Goal: Ask a question

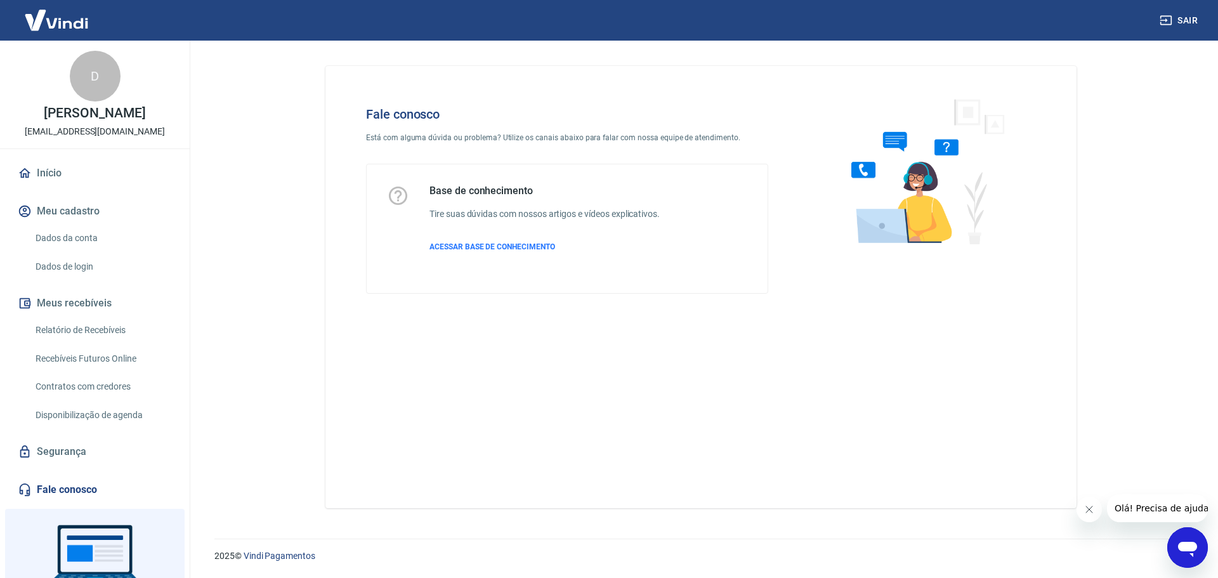
click at [1185, 541] on icon "Abrir janela de mensagens" at bounding box center [1187, 547] width 23 height 23
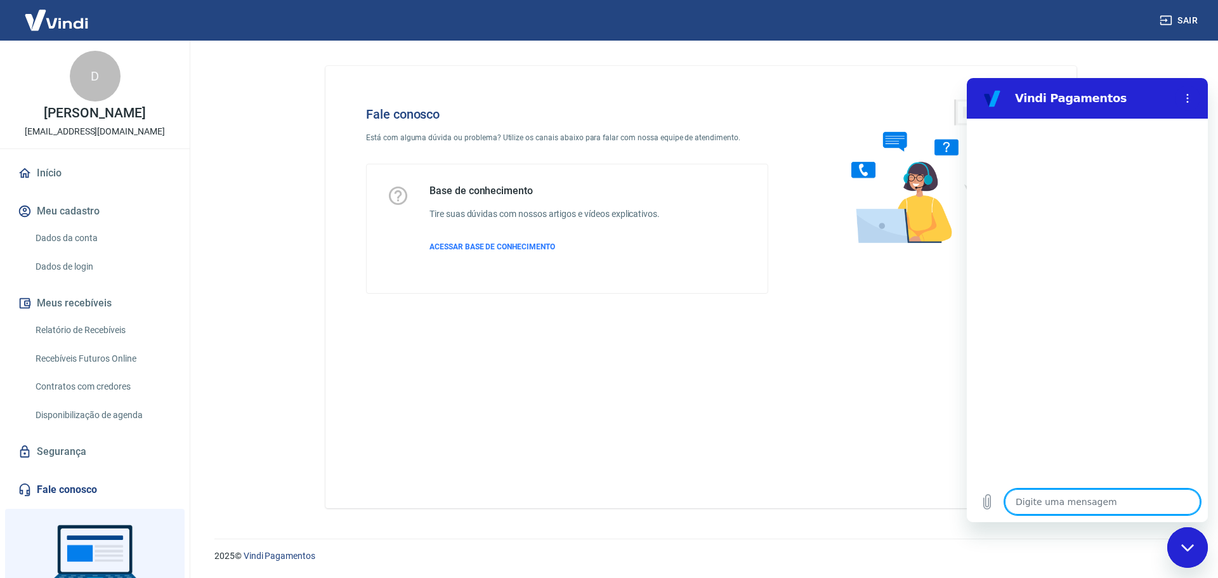
click at [1084, 492] on textarea at bounding box center [1102, 501] width 195 height 25
type textarea "o"
type textarea "x"
type textarea "ol"
type textarea "x"
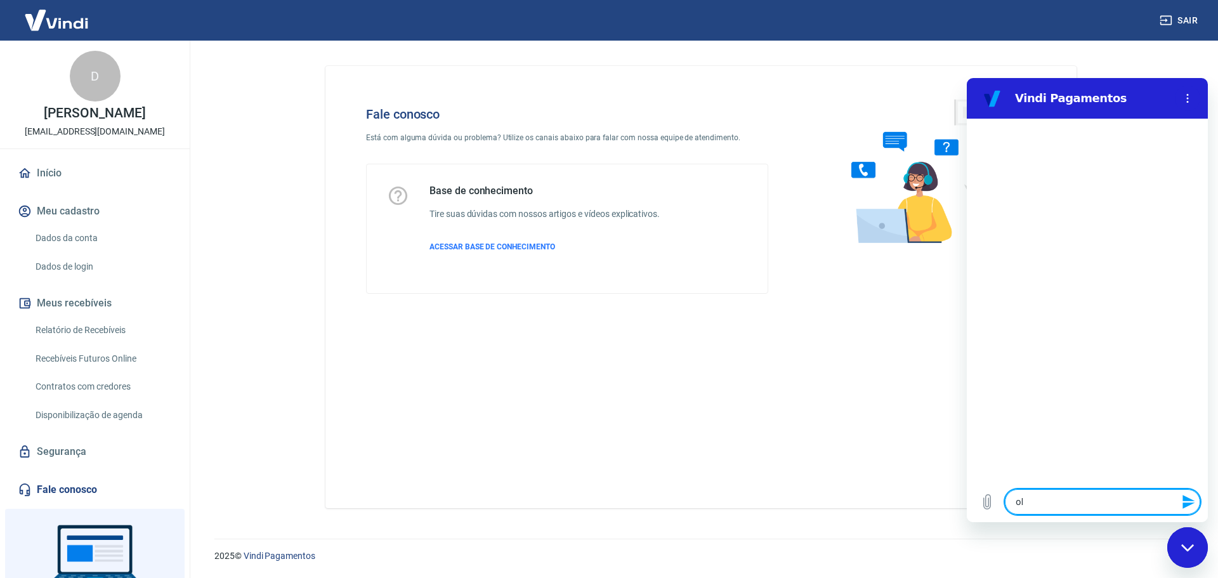
type textarea "olá"
type textarea "x"
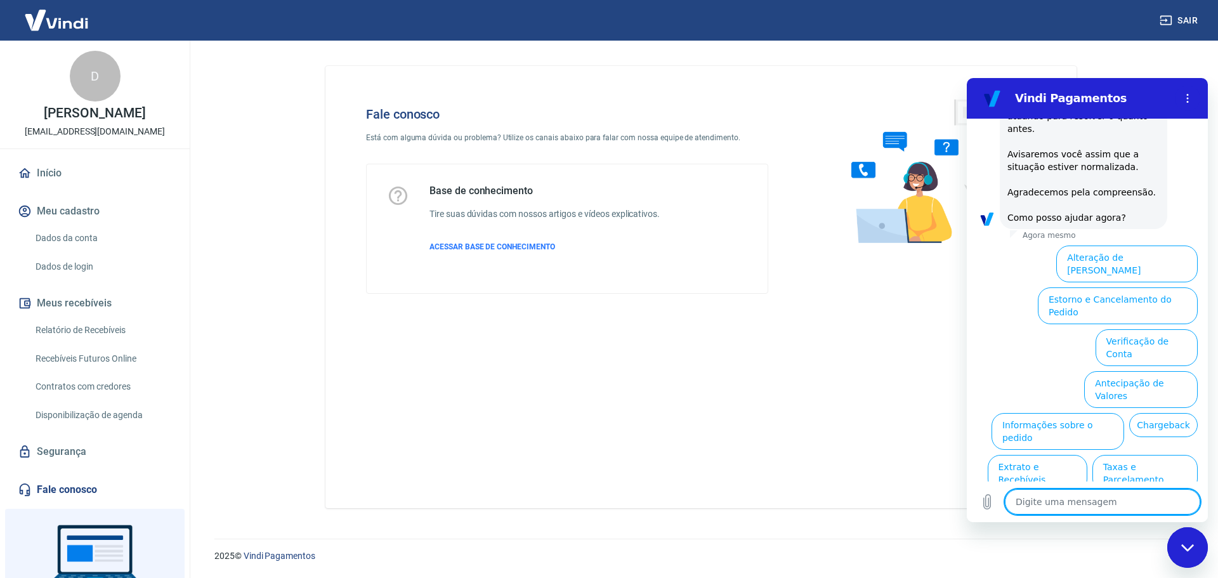
scroll to position [169, 0]
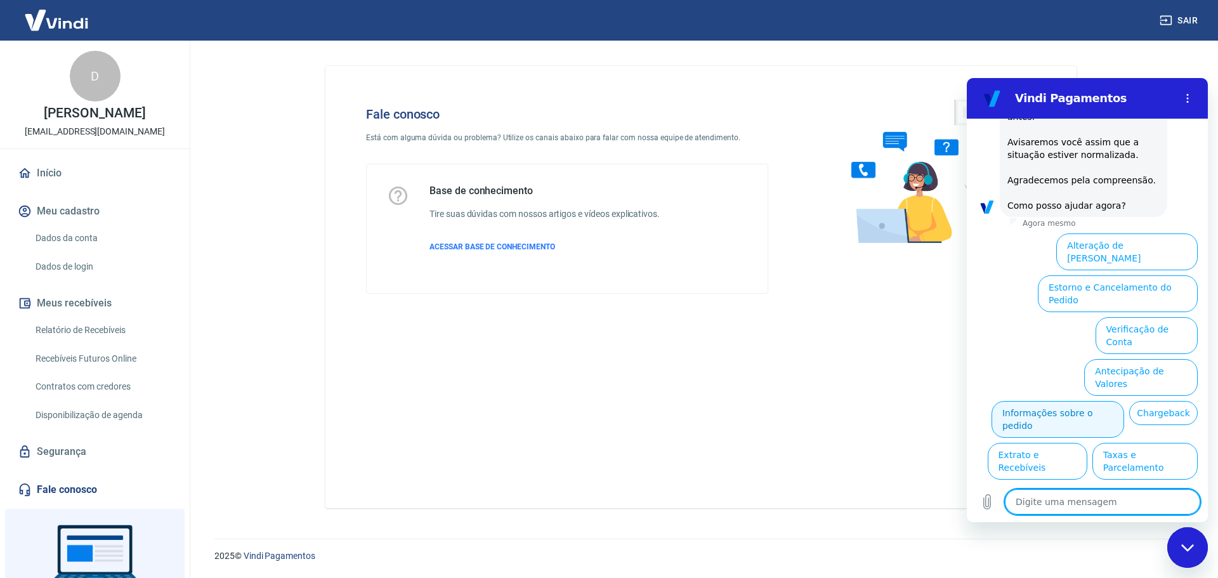
type textarea "p"
type textarea "x"
type textarea "pa"
type textarea "x"
type textarea "pag"
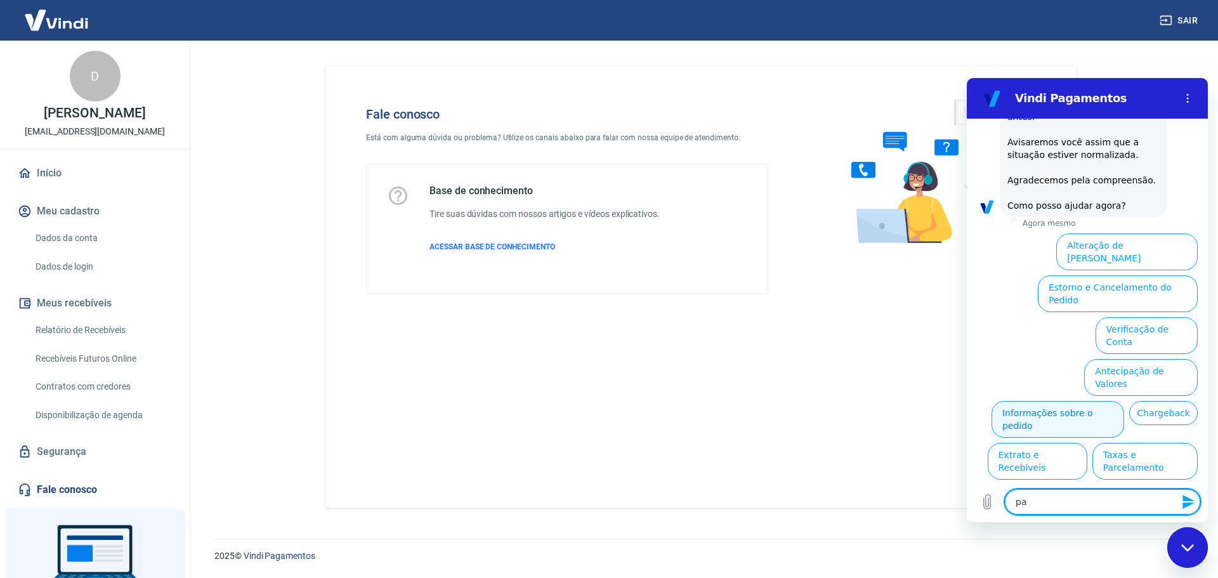
type textarea "x"
type textarea "paga"
type textarea "x"
type textarea "pagam"
type textarea "x"
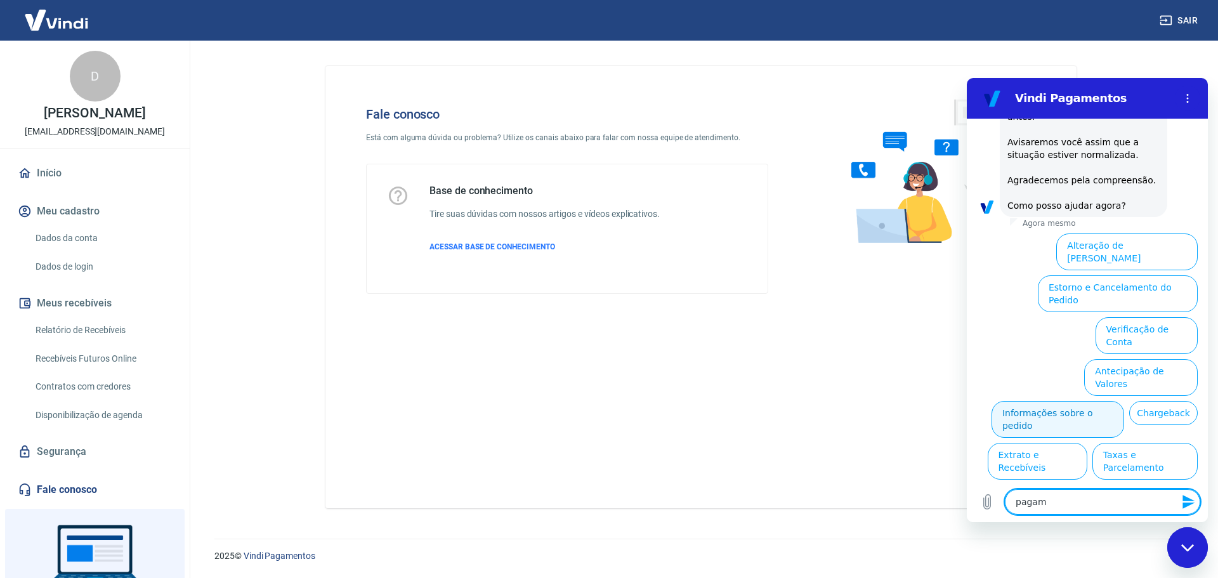
type textarea "pagame"
type textarea "x"
type textarea "pagam"
type textarea "x"
type textarea "paga"
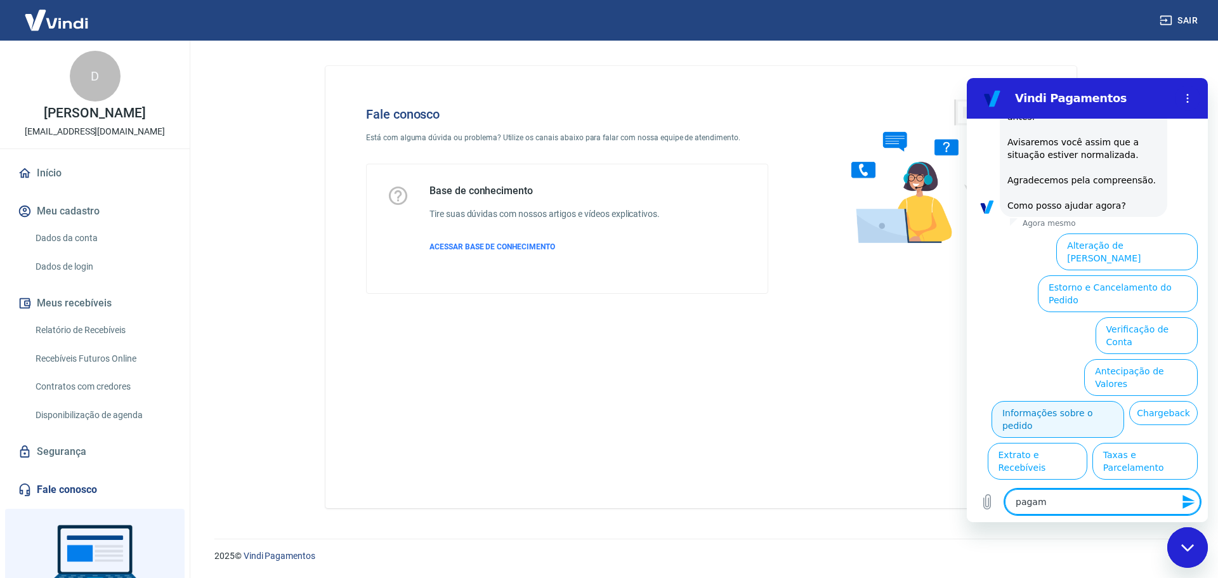
type textarea "x"
type textarea "pag"
type textarea "x"
type textarea "pa"
type textarea "x"
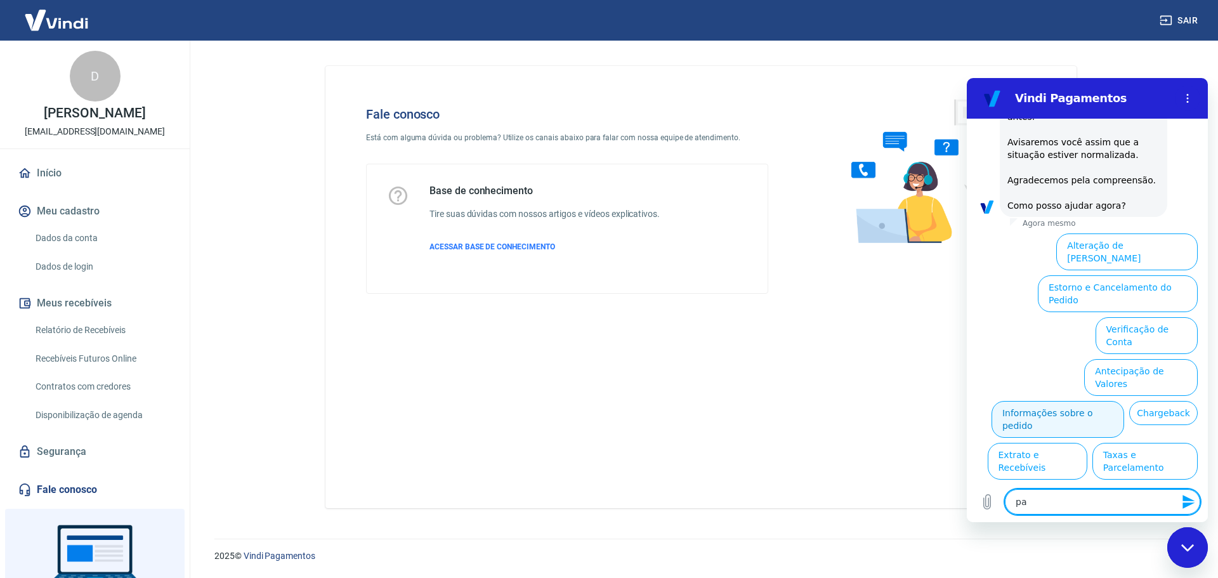
type textarea "p"
type textarea "x"
type textarea "f"
type textarea "x"
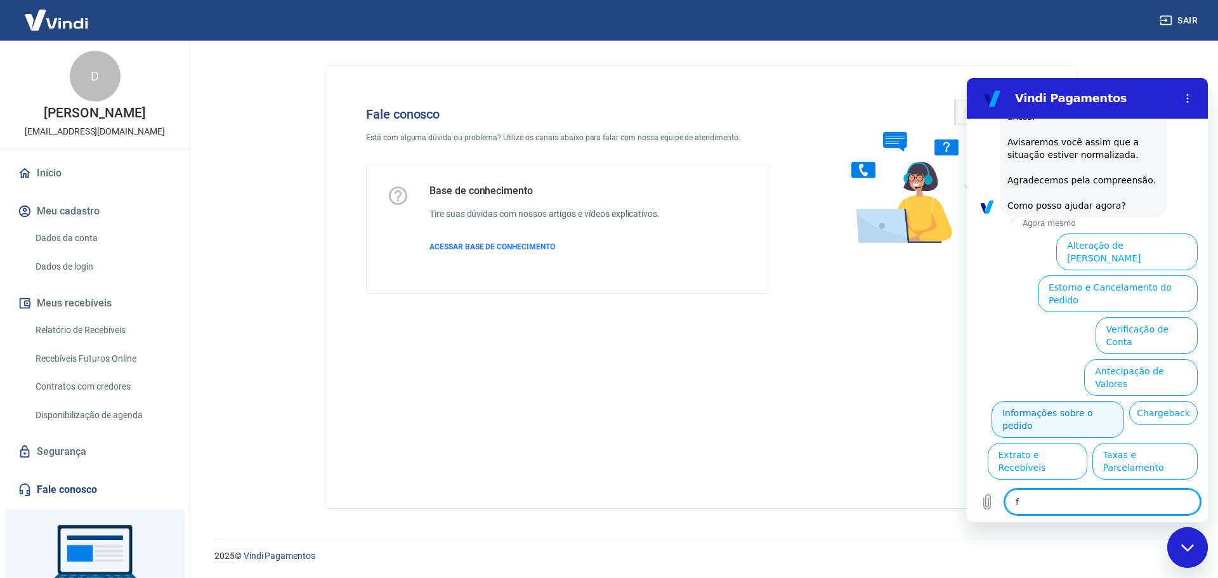
type textarea "fa"
type textarea "x"
type textarea "fal"
type textarea "x"
type textarea "fala"
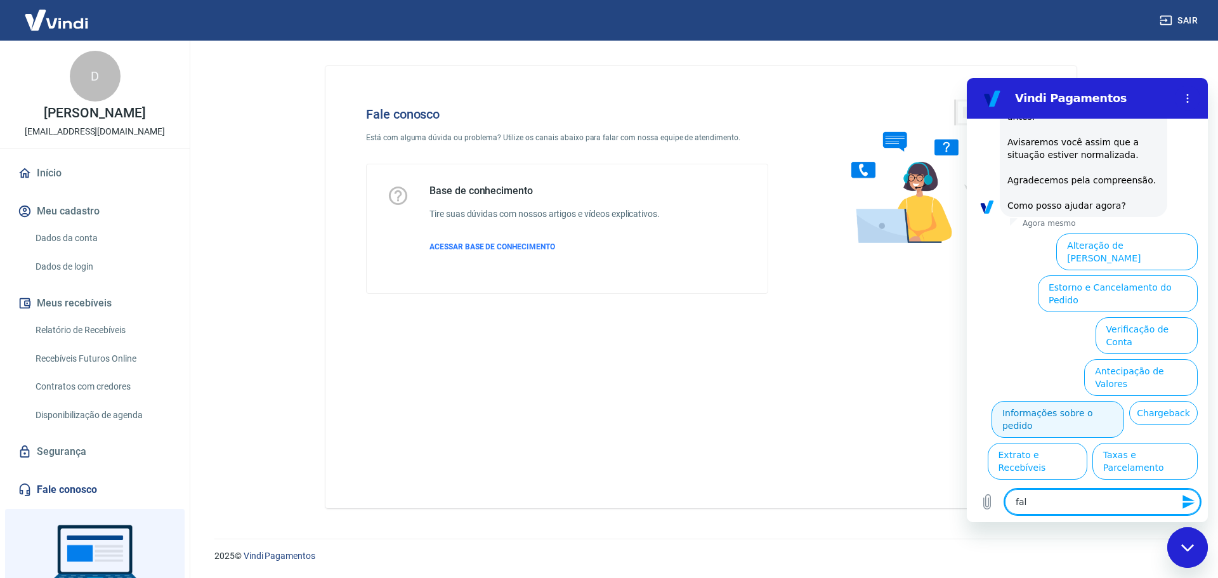
type textarea "x"
type textarea "falar"
type textarea "x"
type textarea "falar"
type textarea "x"
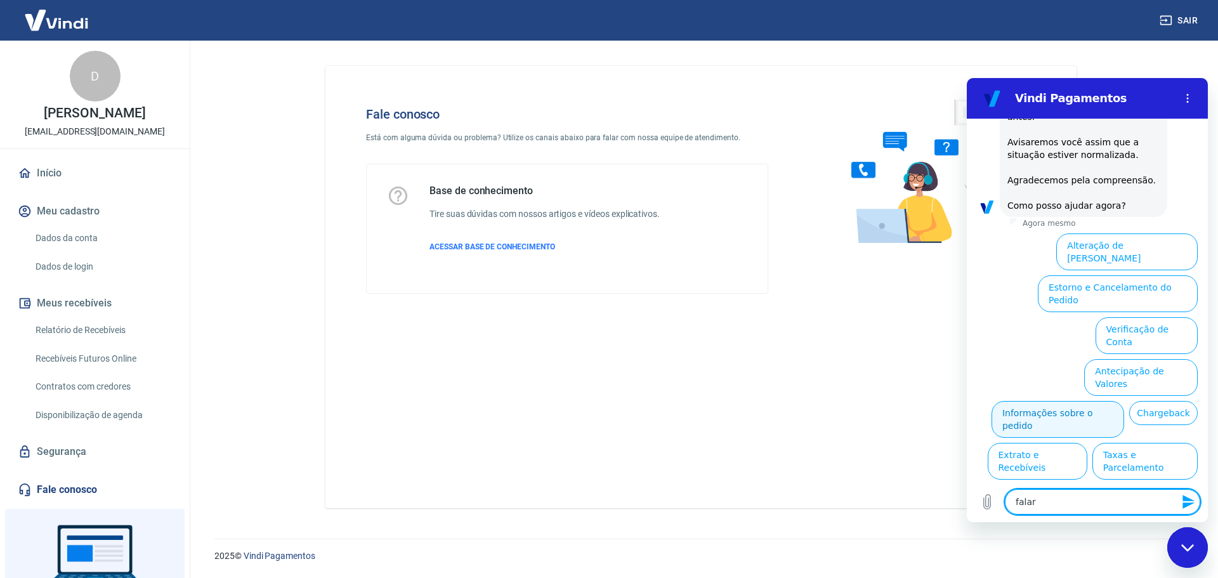
type textarea "falar c"
type textarea "x"
type textarea "falar co"
type textarea "x"
type textarea "falar com"
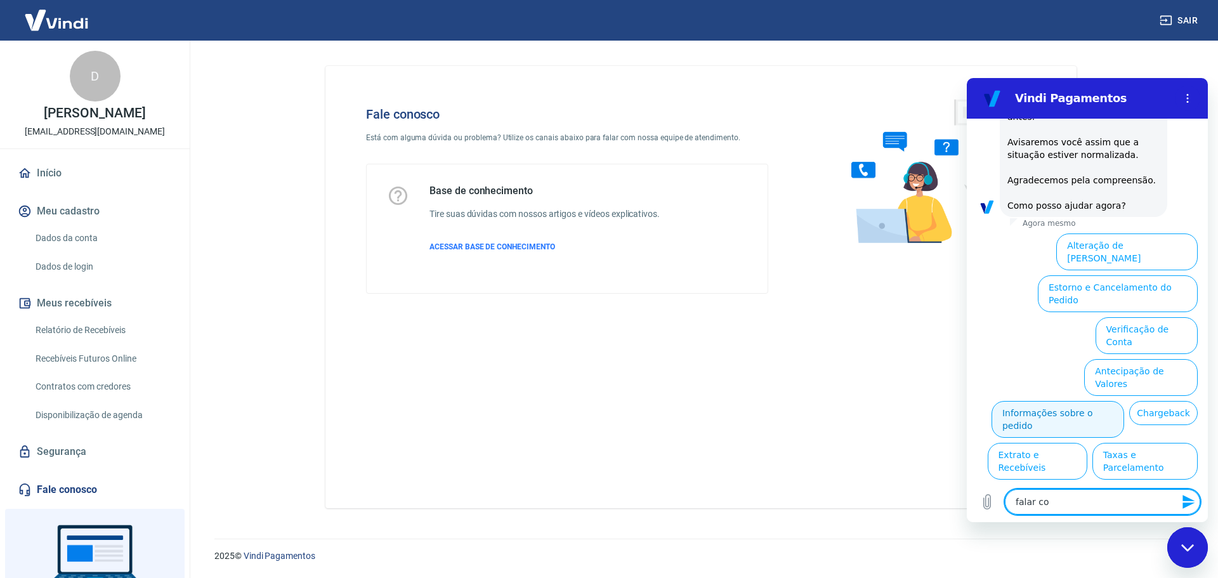
type textarea "x"
type textarea "falar com"
type textarea "x"
type textarea "falar com a"
type textarea "x"
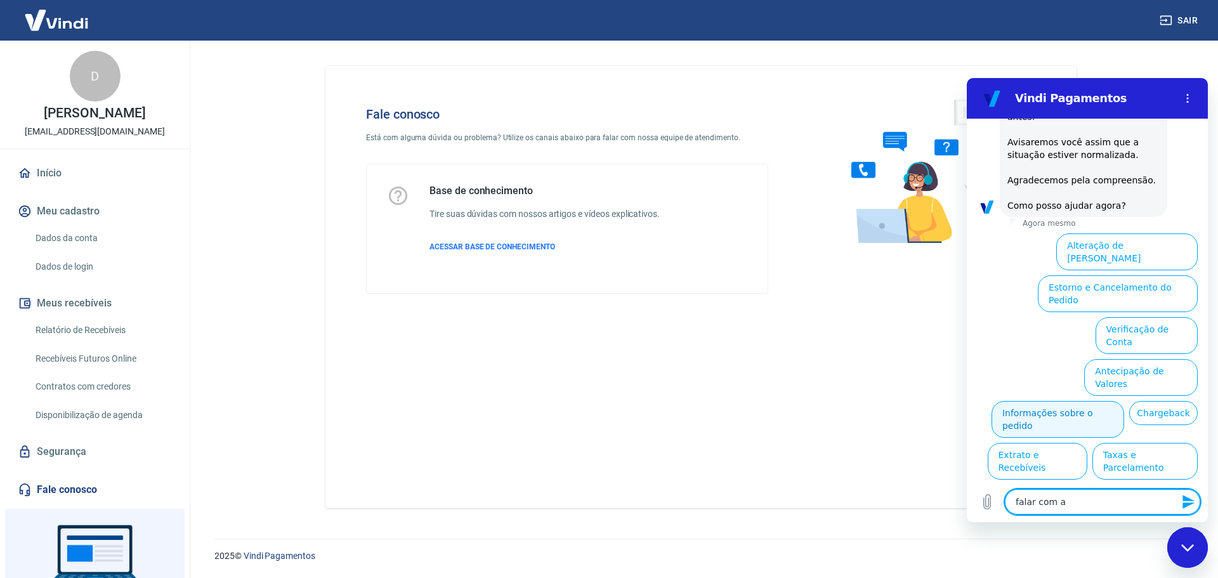
type textarea "falar com at"
type textarea "x"
type textarea "falar com ate"
type textarea "x"
type textarea "falar com [GEOGRAPHIC_DATA]"
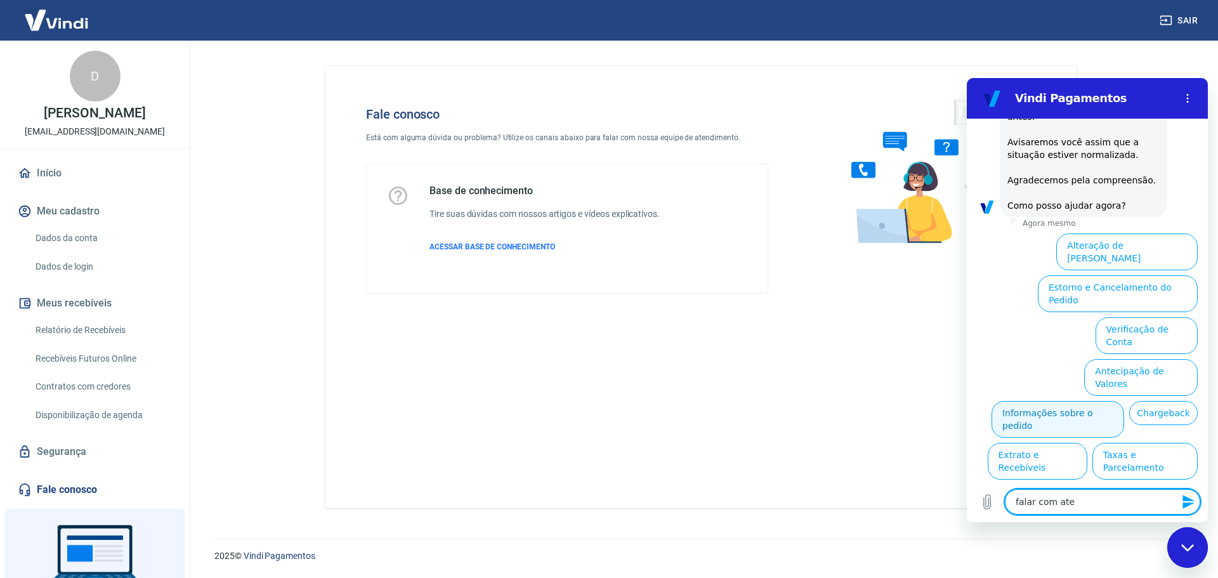
type textarea "x"
type textarea "falar com atend"
type textarea "x"
type textarea "falar com atendn"
type textarea "x"
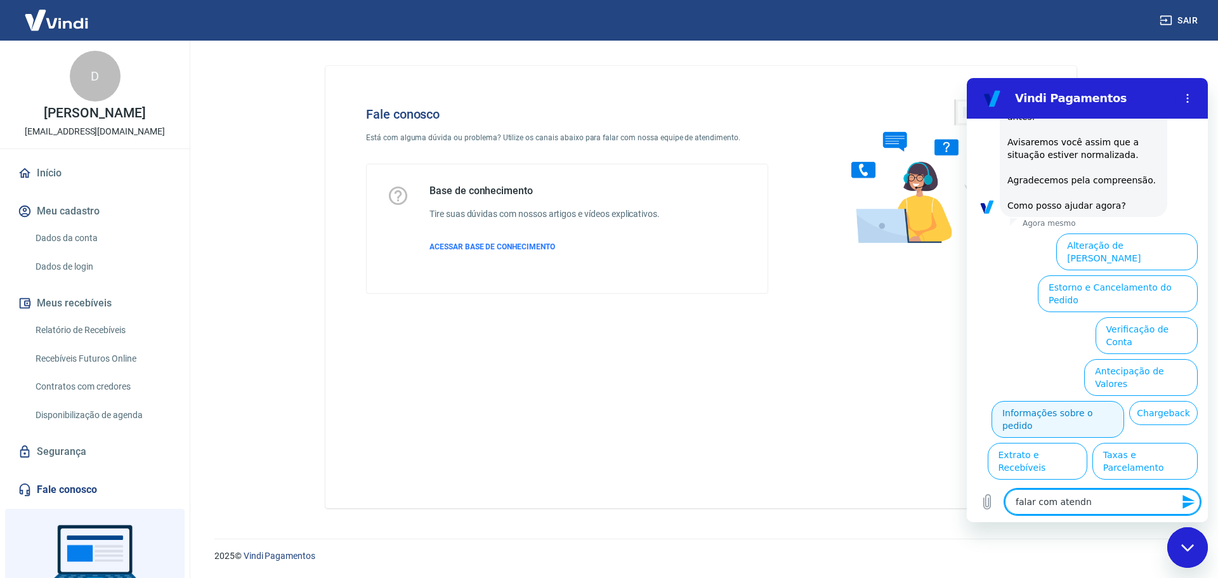
type textarea "falar com atendne"
type textarea "x"
type textarea "falar com atendnet"
type textarea "x"
type textarea "falar com atendnete"
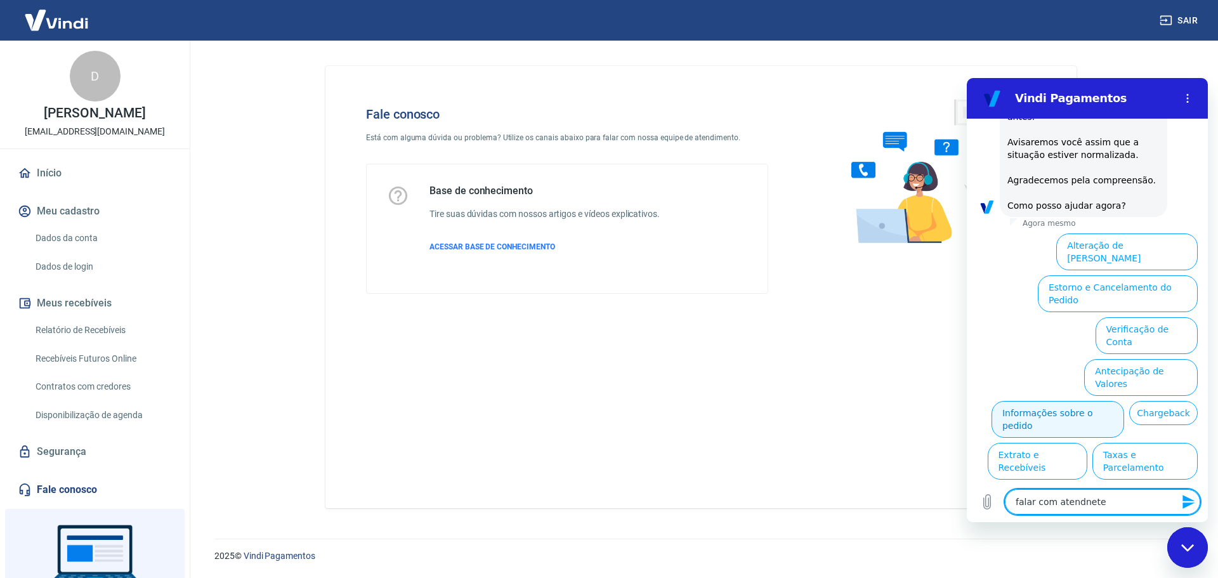
type textarea "x"
type textarea "falar com atendnet"
type textarea "x"
type textarea "falar com atendne"
type textarea "x"
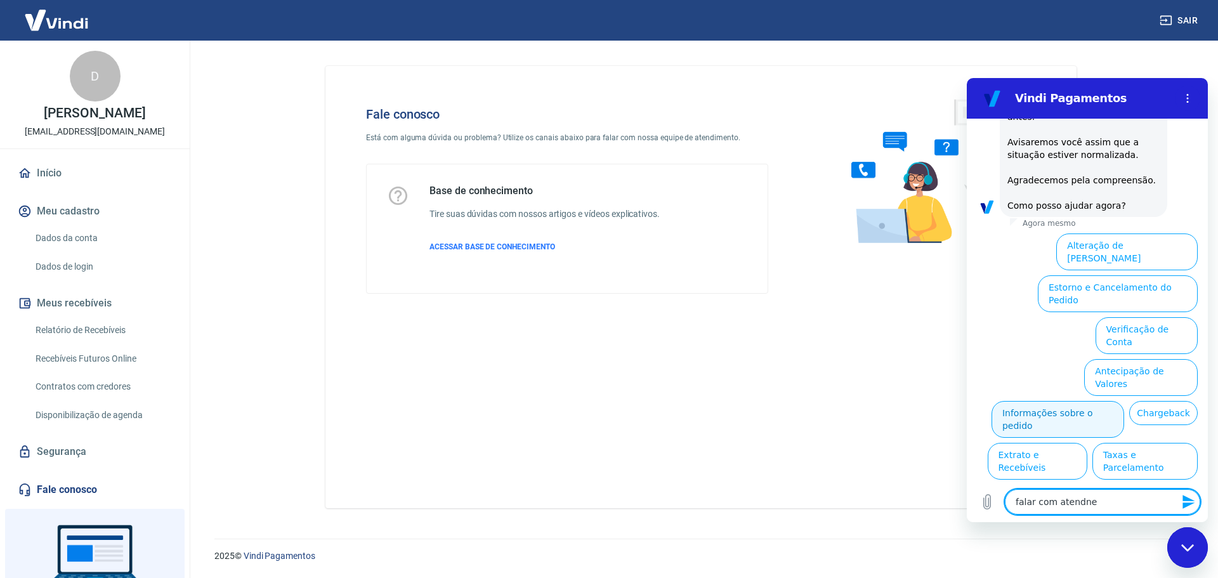
type textarea "falar com atendn"
type textarea "x"
type textarea "falar com atend"
type textarea "x"
type textarea "falar com atende"
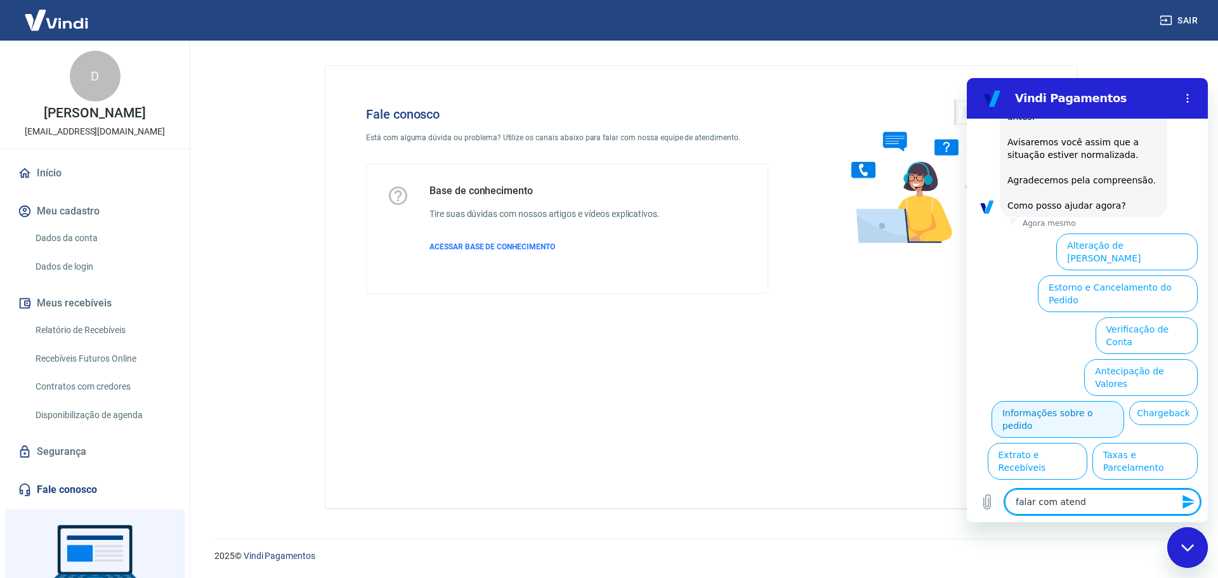
type textarea "x"
type textarea "falar com atenden"
type textarea "x"
type textarea "falar com atendent"
type textarea "x"
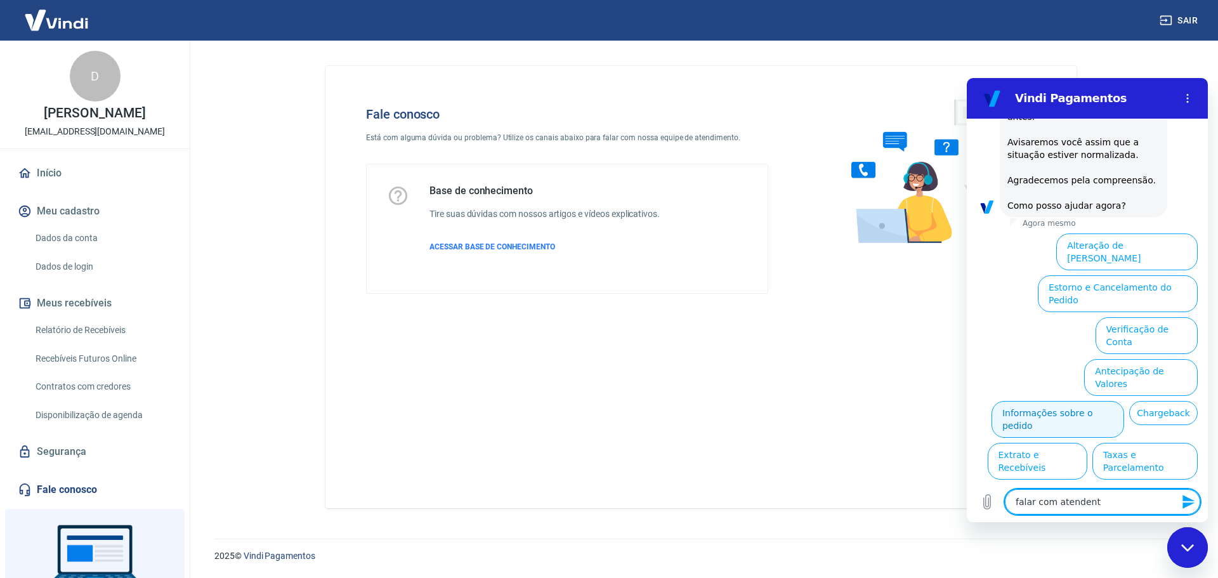
type textarea "falar com atendente"
type textarea "x"
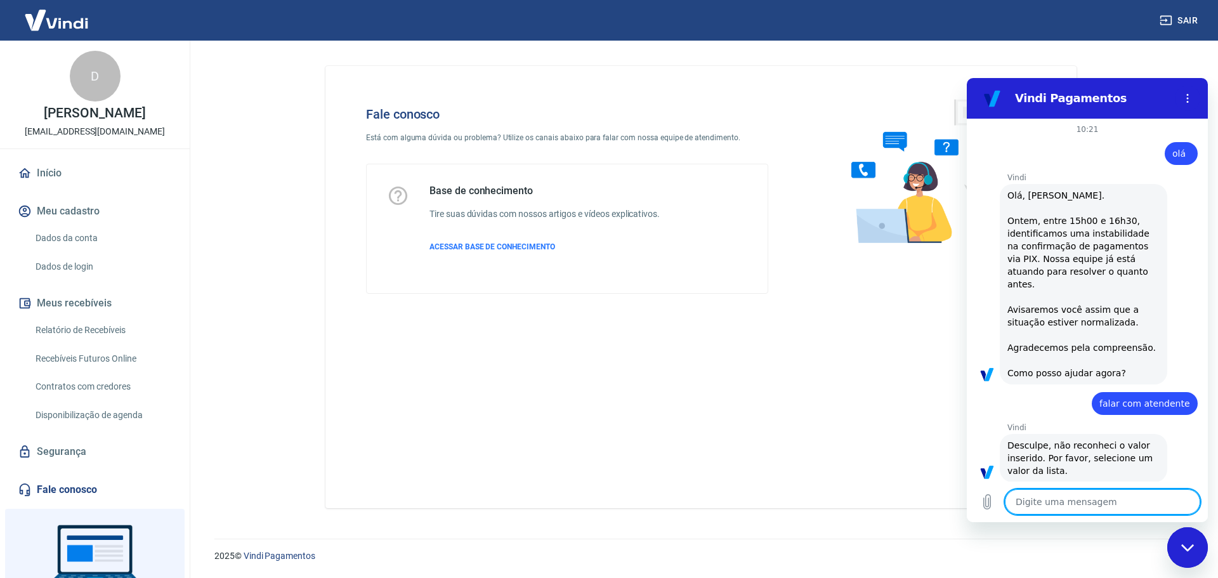
scroll to position [4, 0]
type textarea "x"
